Goal: Task Accomplishment & Management: Complete application form

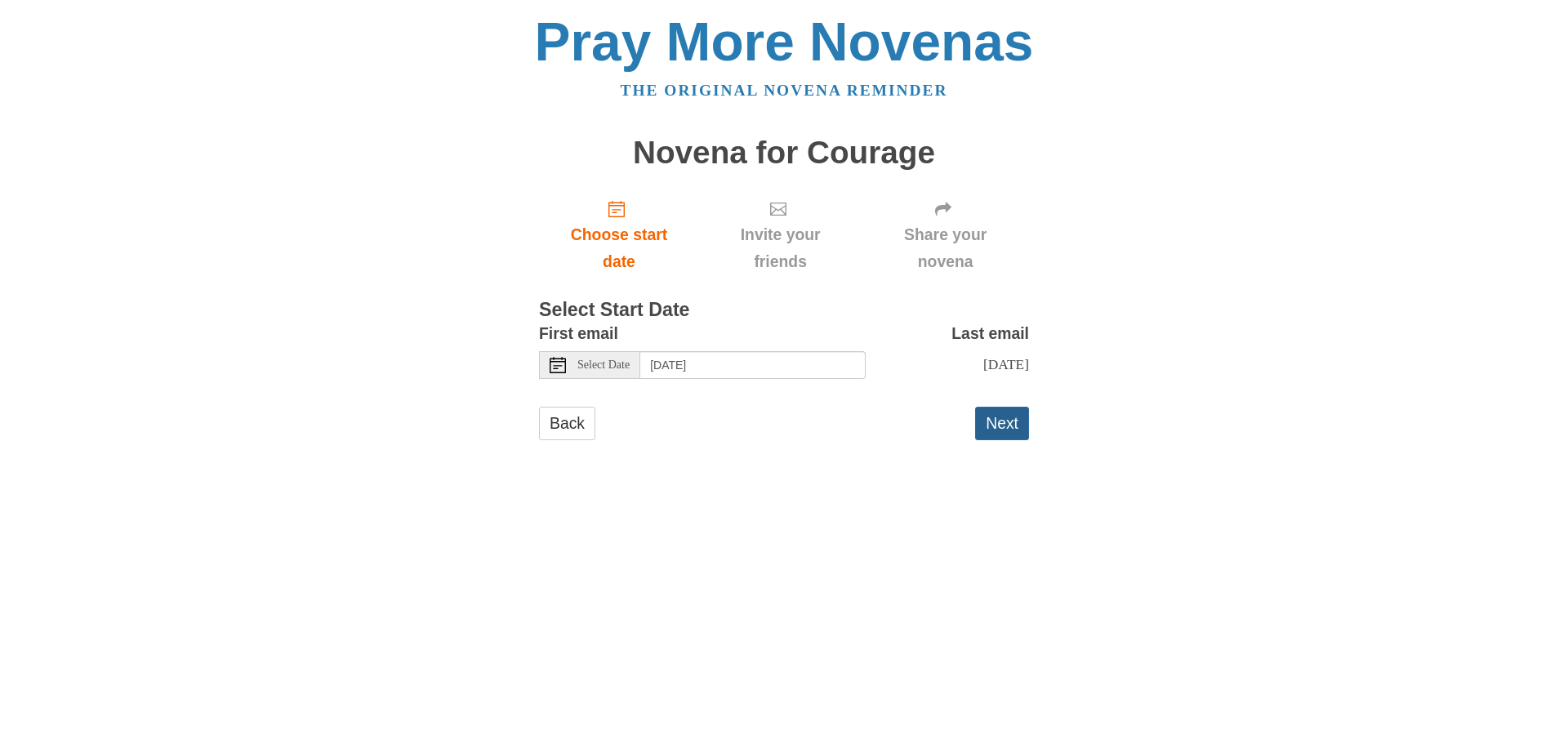
click at [1000, 427] on button "Next" at bounding box center [1002, 423] width 54 height 34
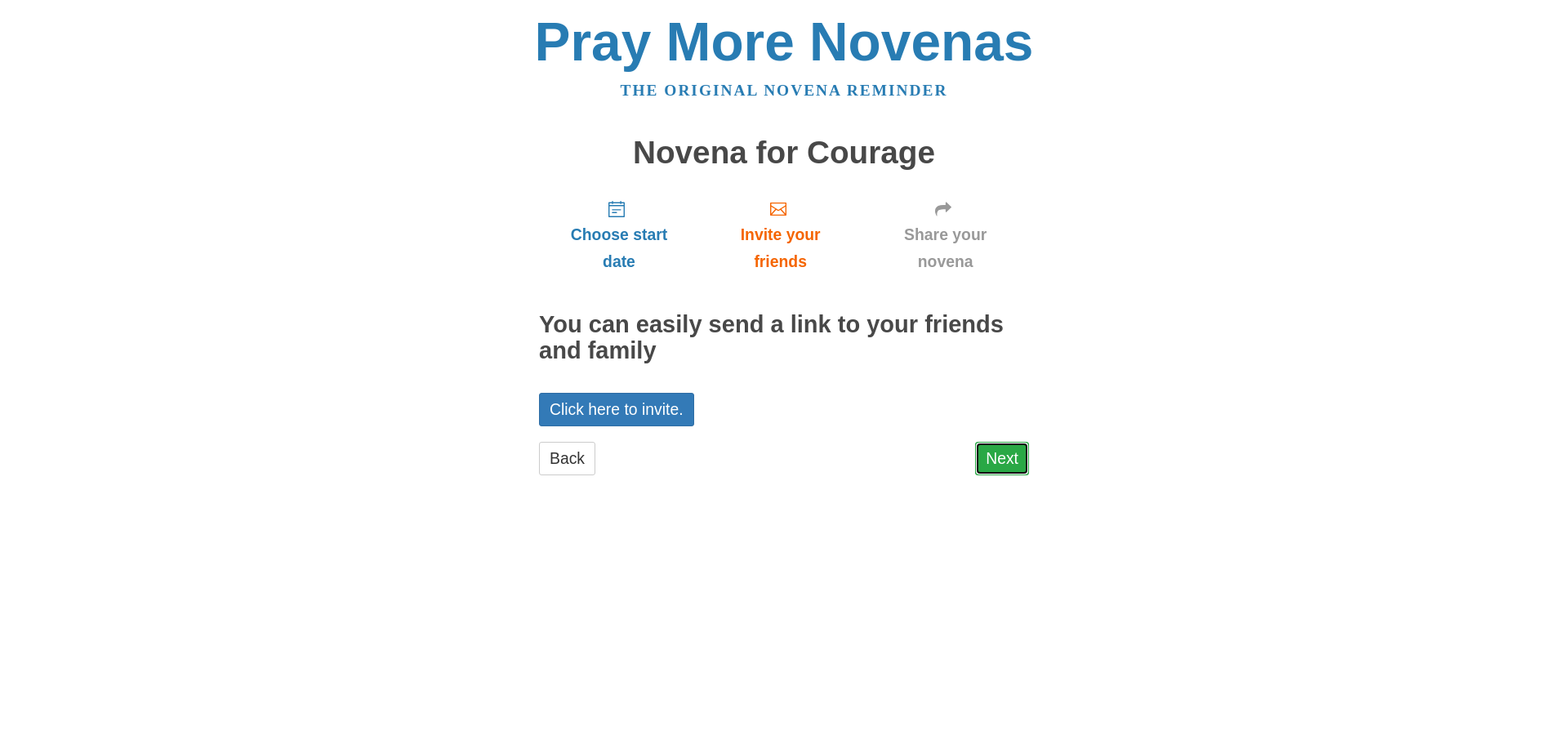
click at [1015, 458] on link "Next" at bounding box center [1002, 459] width 54 height 34
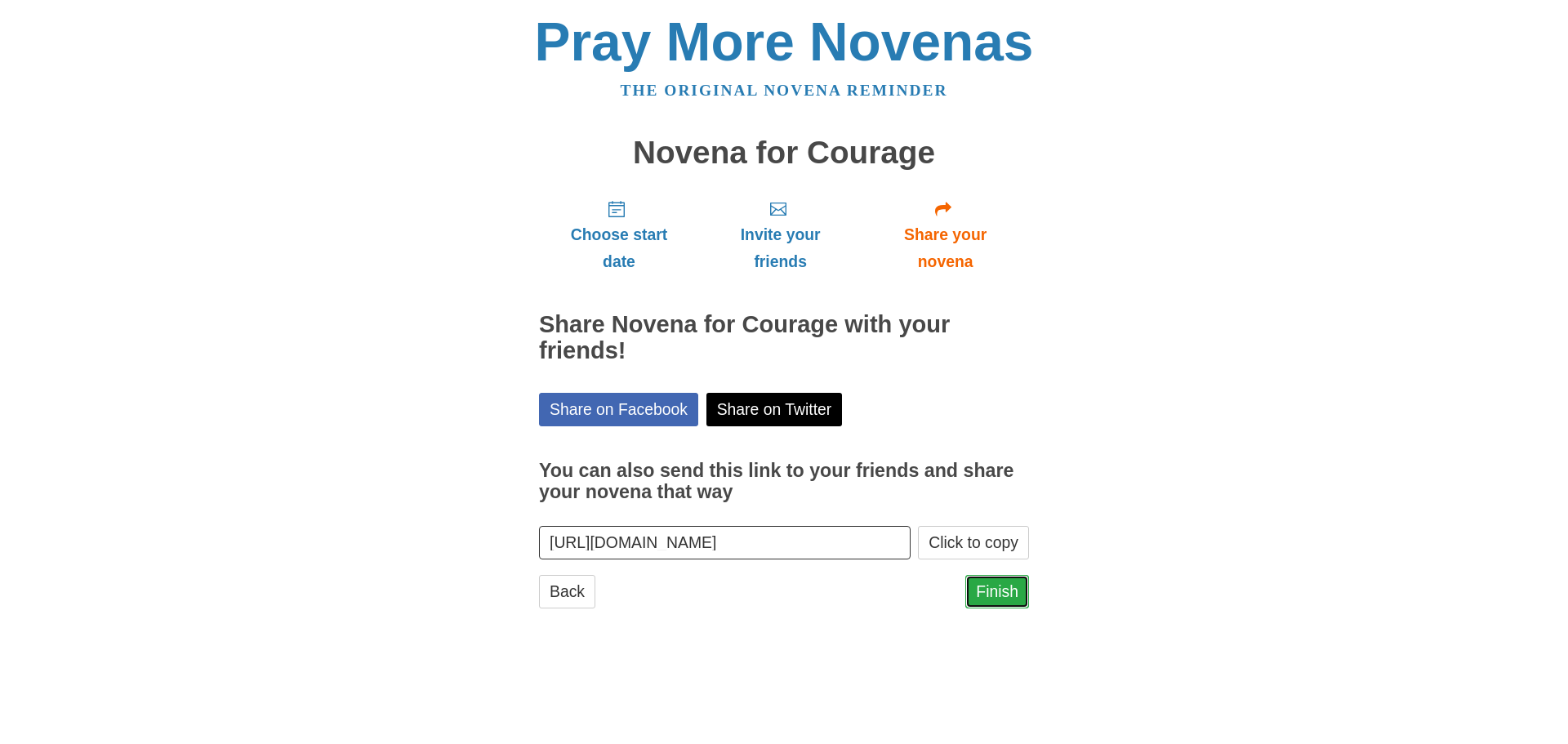
click at [1005, 595] on link "Finish" at bounding box center [998, 592] width 64 height 34
